Goal: Information Seeking & Learning: Check status

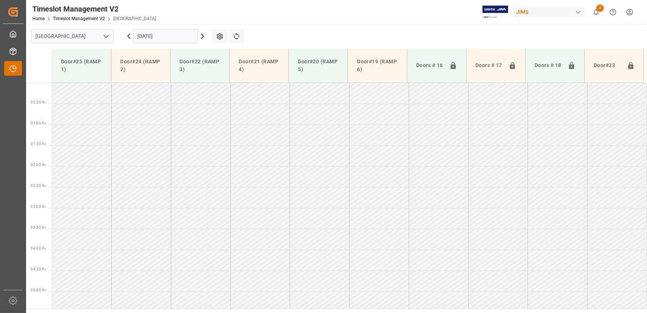
scroll to position [246, 0]
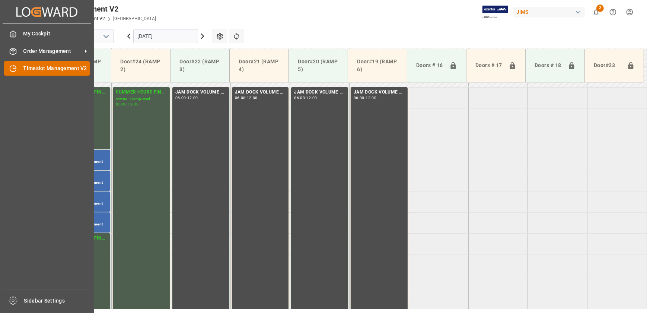
click at [11, 68] on icon at bounding box center [12, 68] width 7 height 7
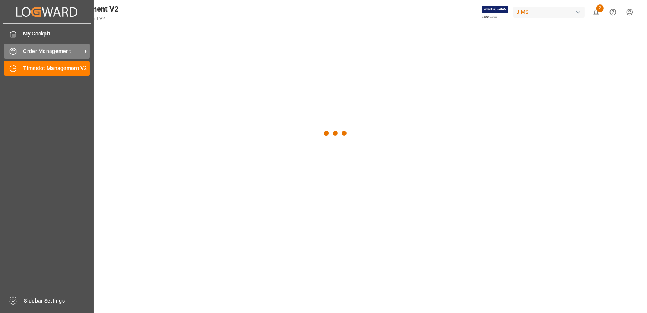
click at [48, 51] on span "Order Management" at bounding box center [52, 51] width 59 height 8
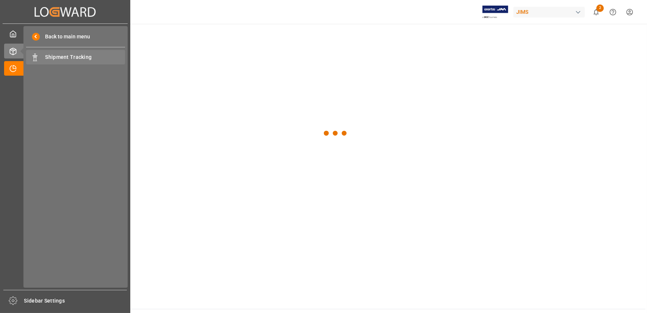
click at [55, 60] on span "Shipment Tracking" at bounding box center [85, 57] width 80 height 8
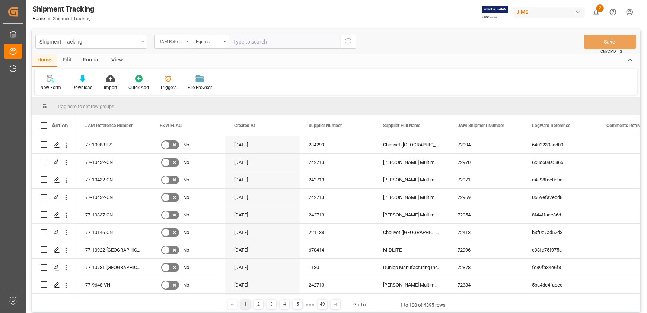
click at [183, 41] on div "JAM Reference Number" at bounding box center [171, 40] width 25 height 9
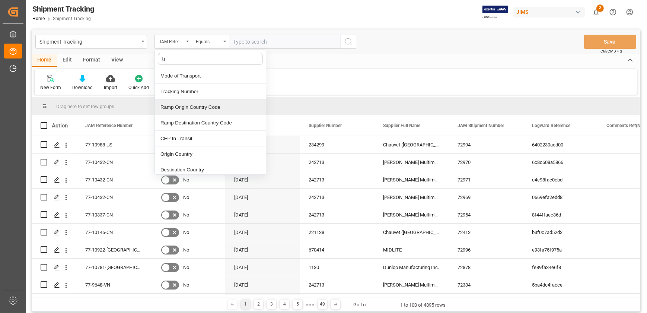
type input "tra"
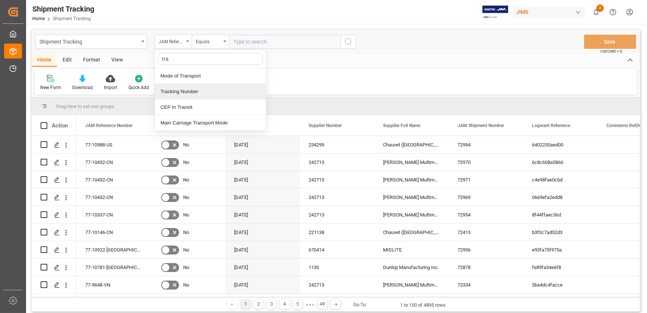
click at [192, 89] on div "Tracking Number" at bounding box center [210, 92] width 111 height 16
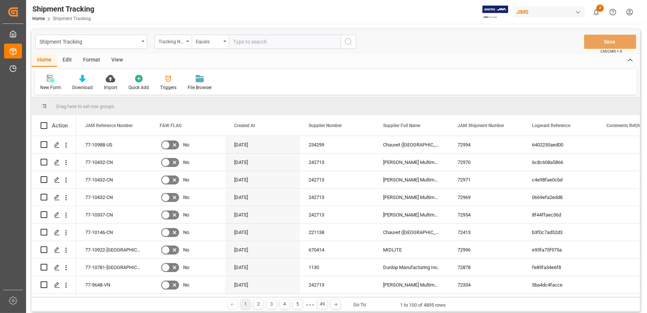
click at [240, 41] on input "text" at bounding box center [285, 42] width 112 height 14
type input "864156"
click at [351, 44] on icon "search button" at bounding box center [348, 41] width 9 height 9
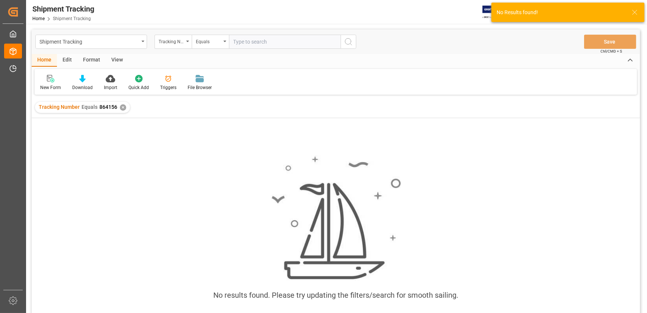
click at [248, 43] on input "text" at bounding box center [285, 42] width 112 height 14
click at [120, 108] on div "✕" at bounding box center [123, 107] width 6 height 6
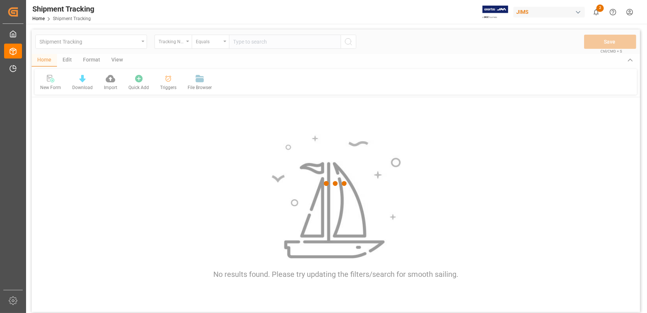
click at [238, 41] on div at bounding box center [336, 183] width 609 height 308
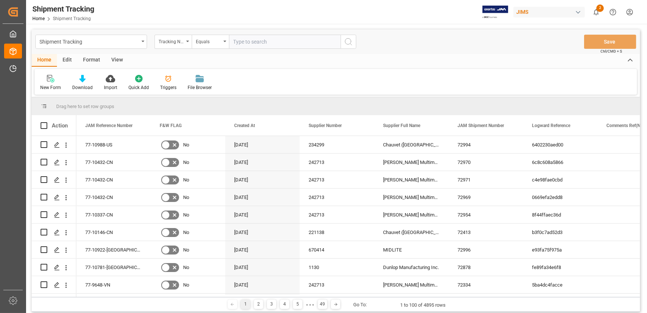
click at [238, 41] on input "text" at bounding box center [285, 42] width 112 height 14
click at [239, 41] on input "text" at bounding box center [285, 42] width 112 height 14
type input "izx274746869342833"
click at [345, 41] on icon "search button" at bounding box center [348, 41] width 9 height 9
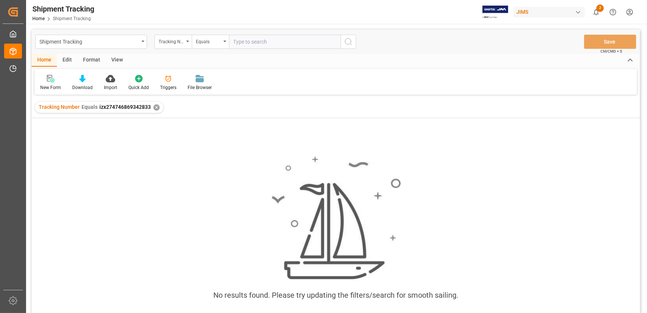
click at [111, 107] on span "izx274746869342833" at bounding box center [124, 107] width 51 height 6
click at [113, 104] on span "izx274746869342833" at bounding box center [124, 107] width 51 height 6
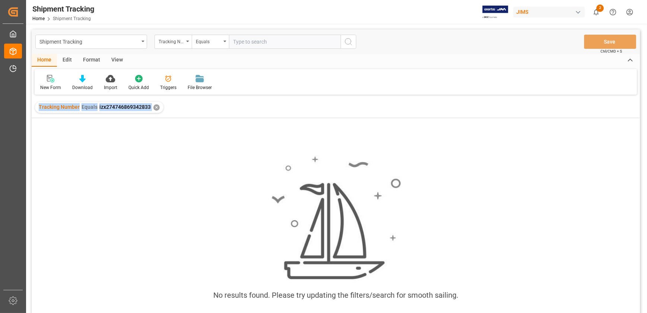
drag, startPoint x: 113, startPoint y: 104, endPoint x: 148, endPoint y: 104, distance: 35.4
click at [149, 104] on span "izx274746869342833" at bounding box center [124, 107] width 51 height 6
drag, startPoint x: 149, startPoint y: 105, endPoint x: 97, endPoint y: 107, distance: 51.4
click at [97, 107] on div "Tracking Number Equals izx274746869342833" at bounding box center [95, 107] width 112 height 8
copy span "izx274746869342833"
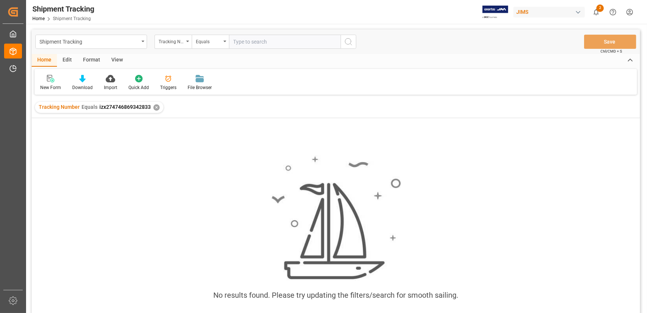
click at [260, 39] on input "text" at bounding box center [285, 42] width 112 height 14
paste input "izx274746869342833"
type input "1zx274746869342833"
click at [347, 37] on icon "search button" at bounding box center [348, 41] width 9 height 9
click at [270, 106] on span "1zx274746869342833" at bounding box center [258, 107] width 53 height 6
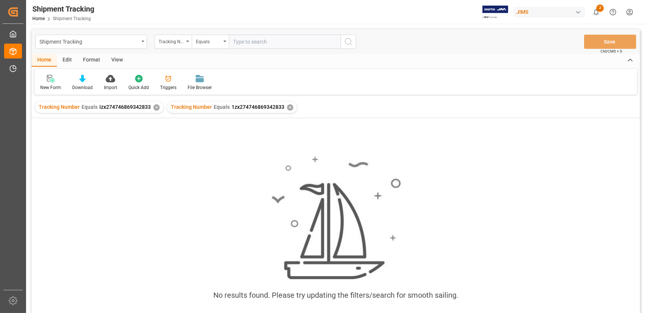
click at [275, 107] on span "1zx274746869342833" at bounding box center [258, 107] width 53 height 6
click at [277, 107] on span "1zx274746869342833" at bounding box center [258, 107] width 53 height 6
drag, startPoint x: 280, startPoint y: 107, endPoint x: 228, endPoint y: 108, distance: 52.1
click at [232, 108] on span "1zx274746869342833" at bounding box center [258, 107] width 53 height 6
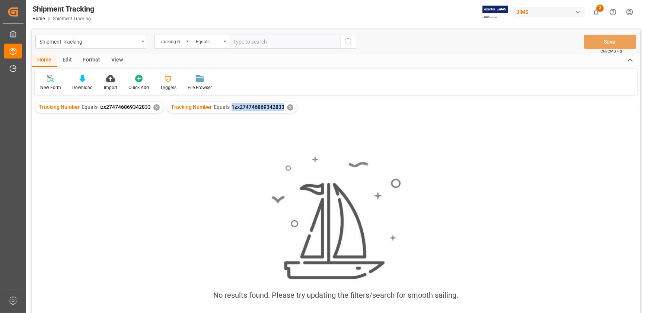
copy span "1zx274746869342833"
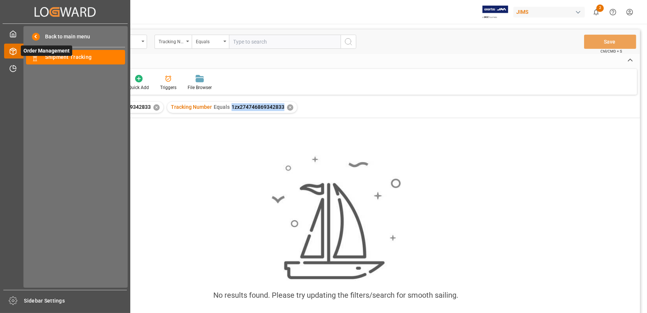
click at [18, 48] on icon at bounding box center [22, 51] width 16 height 16
click at [54, 58] on span "Shipment Tracking" at bounding box center [85, 57] width 80 height 8
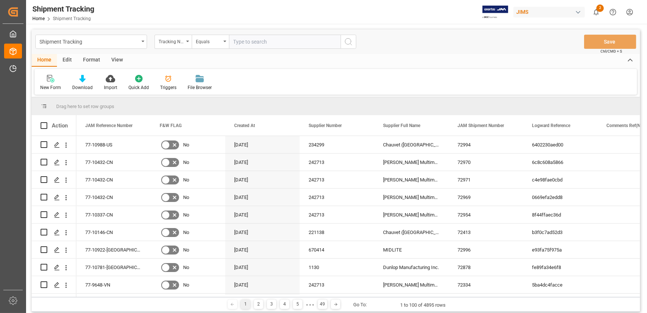
click at [274, 42] on input "text" at bounding box center [285, 42] width 112 height 14
paste input "1zx274746869342833"
type input "1zx274746869342833"
click at [350, 37] on icon "search button" at bounding box center [348, 41] width 9 height 9
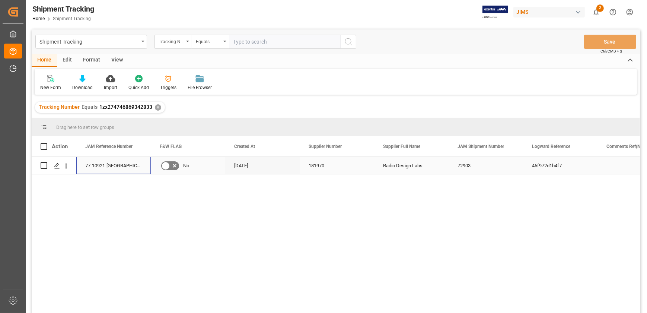
click at [94, 165] on div "77-10921-[GEOGRAPHIC_DATA]" at bounding box center [113, 165] width 74 height 17
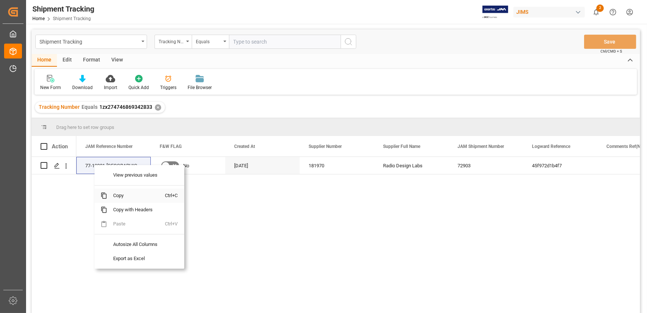
drag, startPoint x: 126, startPoint y: 197, endPoint x: 643, endPoint y: 108, distance: 525.2
click at [126, 197] on span "Copy" at bounding box center [136, 195] width 58 height 14
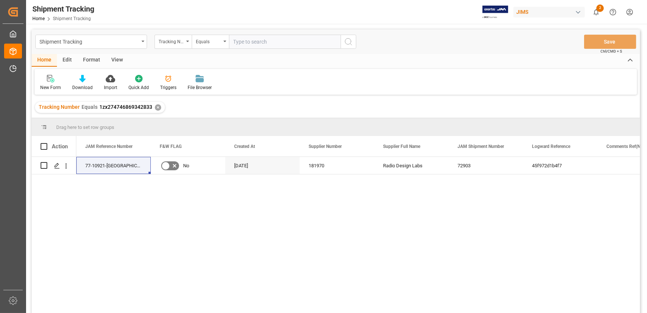
click at [208, 245] on div "77-10921-US No [DATE] 181970 Radio Design Labs 72903 45f972d1b4f7" at bounding box center [358, 237] width 564 height 161
click at [156, 107] on div "✕" at bounding box center [158, 107] width 6 height 6
